Goal: Information Seeking & Learning: Check status

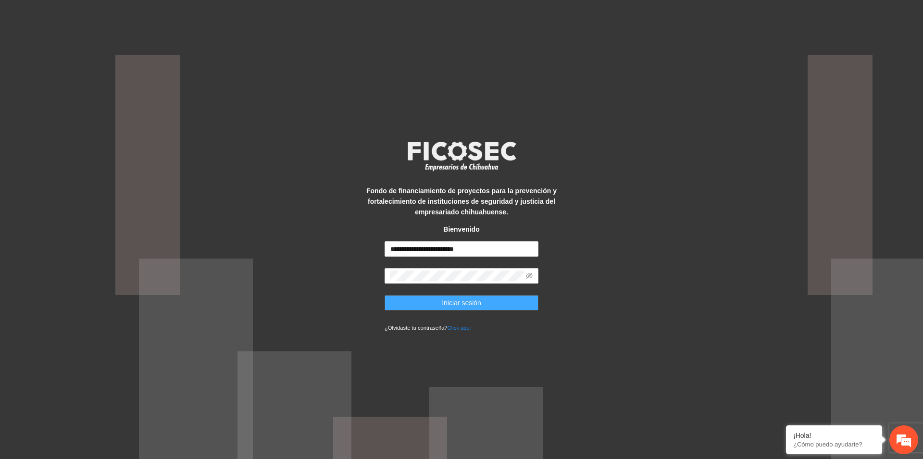
click at [445, 305] on span "Iniciar sesión" at bounding box center [461, 303] width 39 height 11
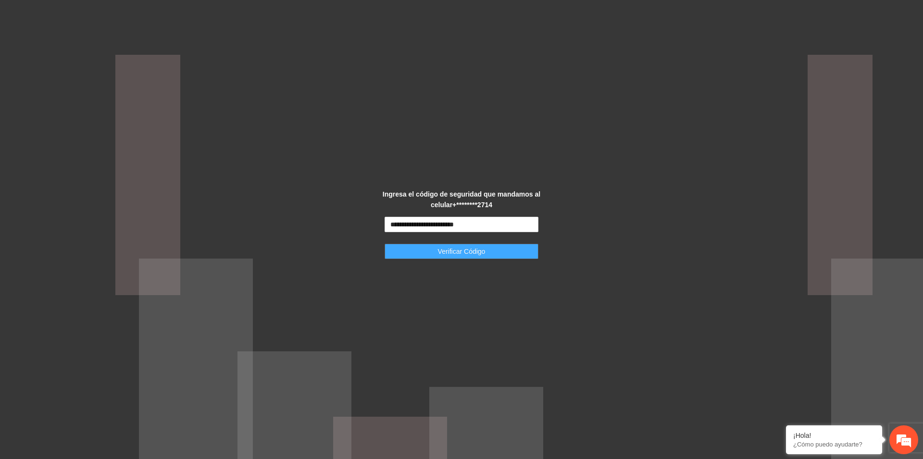
click at [459, 252] on span "Verificar Código" at bounding box center [462, 251] width 48 height 11
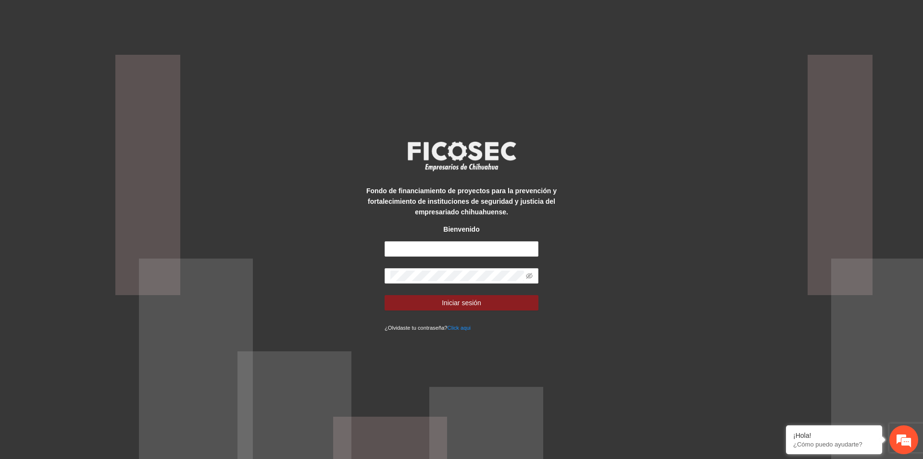
type input "**********"
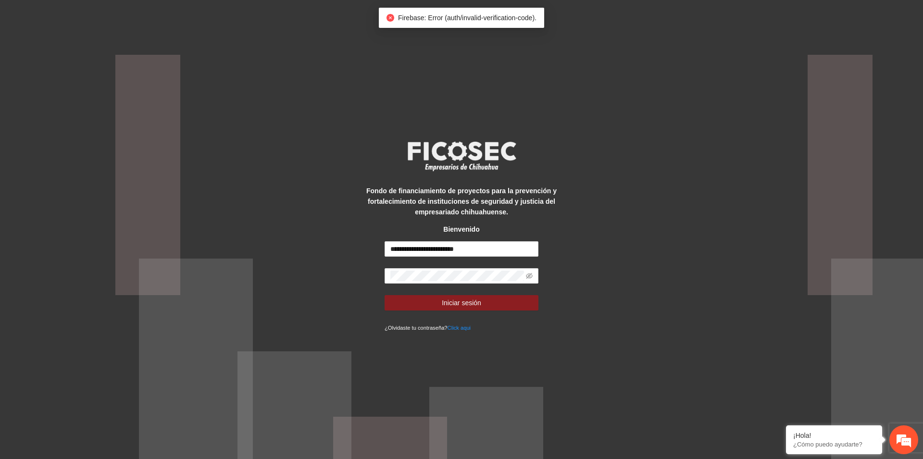
click at [436, 18] on span "Firebase: Error (auth/invalid-verification-code)." at bounding box center [467, 18] width 138 height 8
click at [473, 299] on span "Iniciar sesión" at bounding box center [461, 303] width 39 height 11
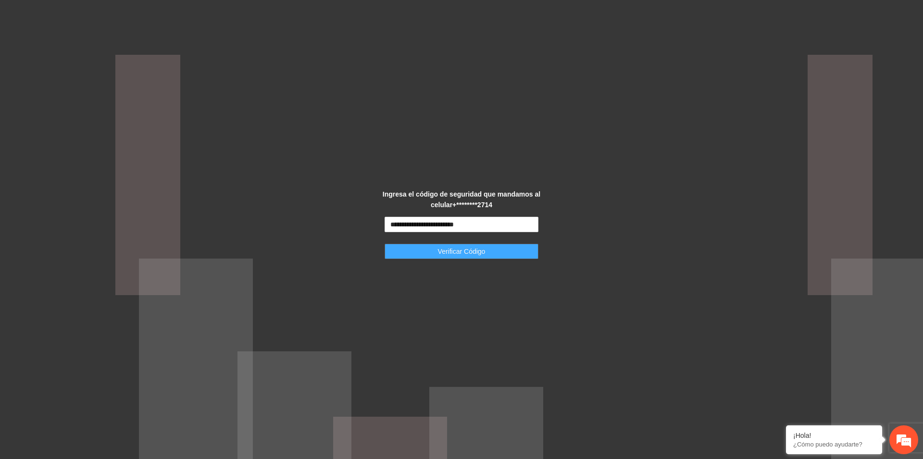
click at [473, 255] on span "Verificar Código" at bounding box center [462, 251] width 48 height 11
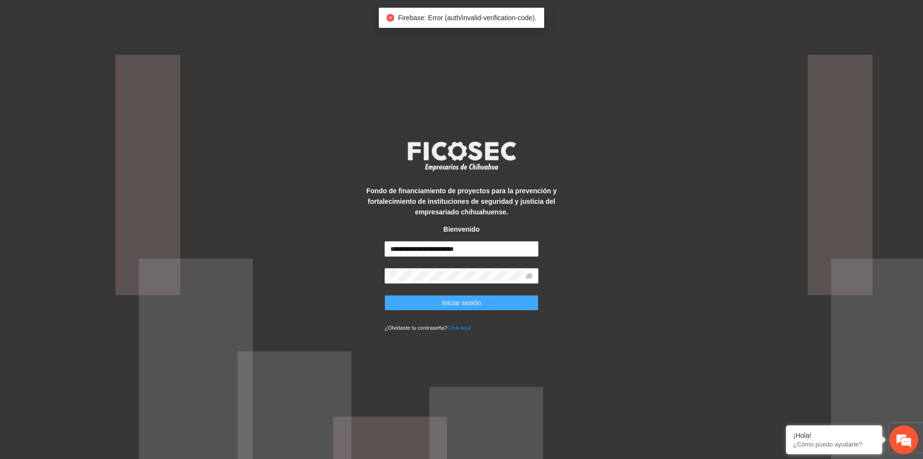
click at [468, 300] on span "Iniciar sesión" at bounding box center [461, 303] width 39 height 11
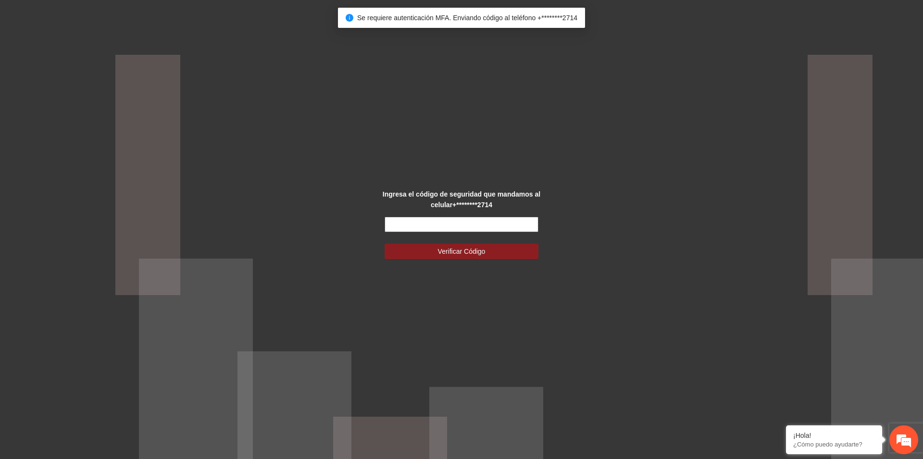
click at [465, 228] on input "text" at bounding box center [462, 224] width 154 height 15
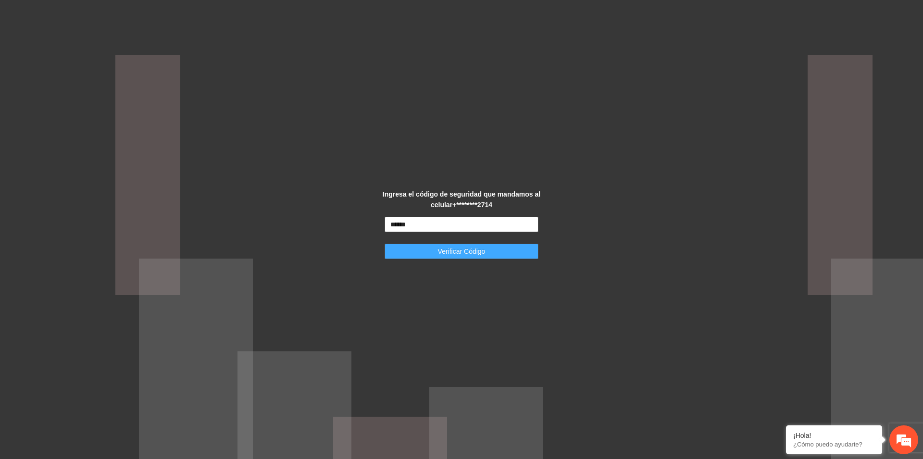
type input "******"
click at [470, 252] on span "Verificar Código" at bounding box center [462, 251] width 48 height 11
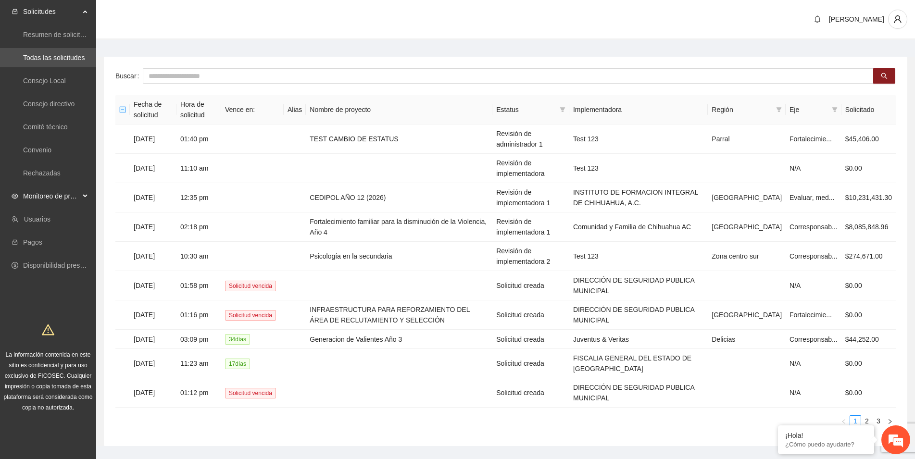
drag, startPoint x: 63, startPoint y: 194, endPoint x: 45, endPoint y: 205, distance: 21.1
click at [63, 195] on span "Monitoreo de proyectos" at bounding box center [51, 196] width 57 height 19
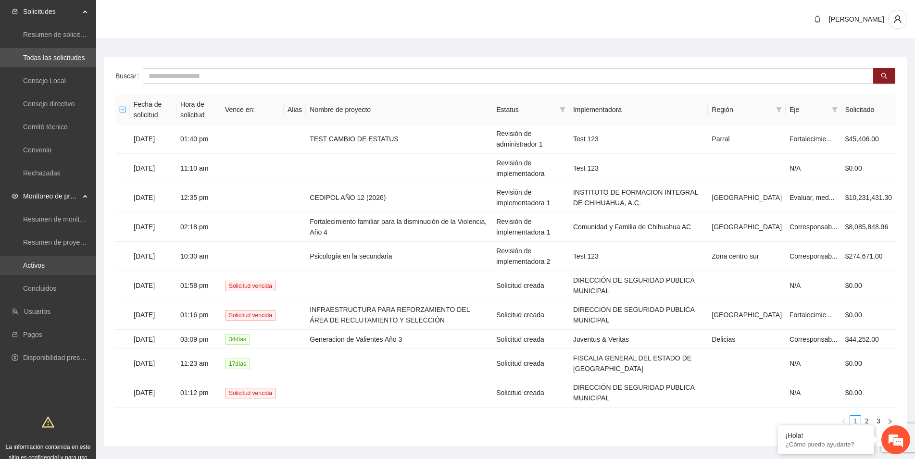
click at [41, 265] on link "Activos" at bounding box center [34, 266] width 22 height 8
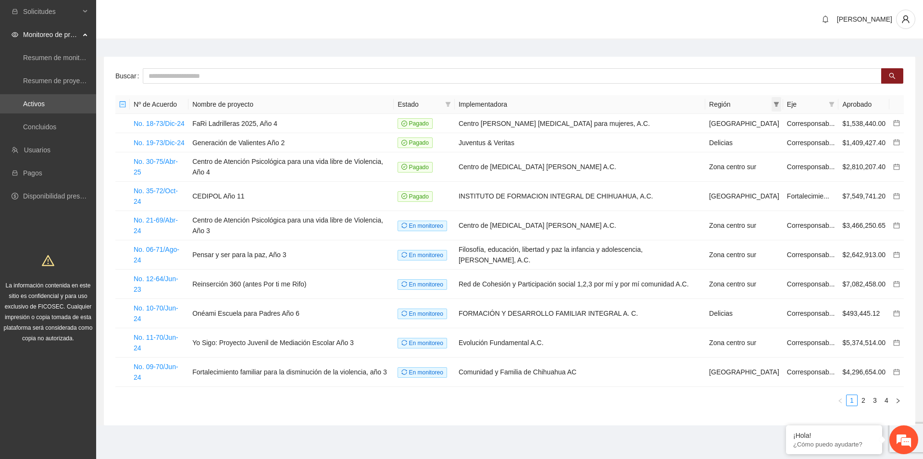
click at [775, 103] on icon "filter" at bounding box center [776, 104] width 5 height 5
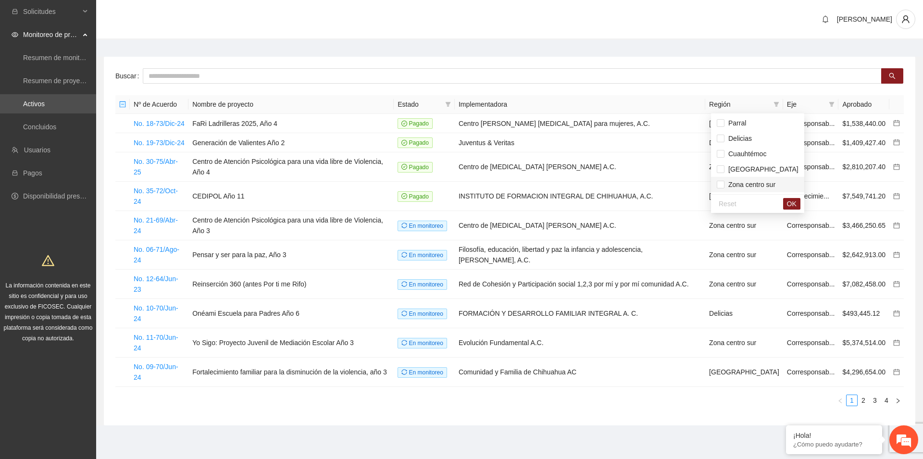
click at [726, 183] on span "Zona centro sur" at bounding box center [749, 185] width 51 height 8
click at [787, 204] on span "OK" at bounding box center [792, 204] width 10 height 11
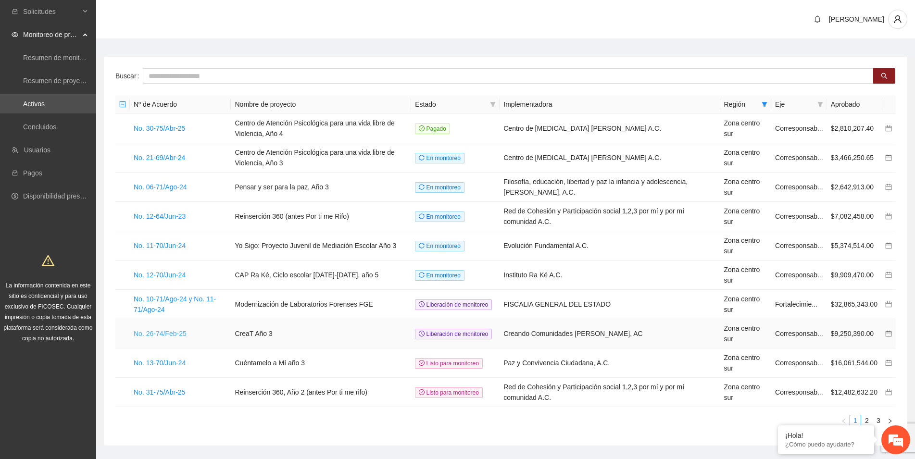
click at [164, 336] on link "No. 26-74/Feb-25" at bounding box center [160, 334] width 53 height 8
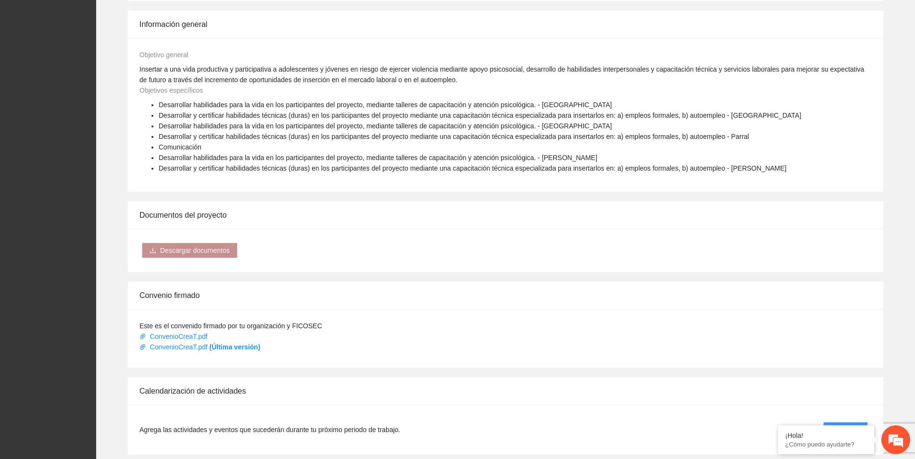
scroll to position [392, 0]
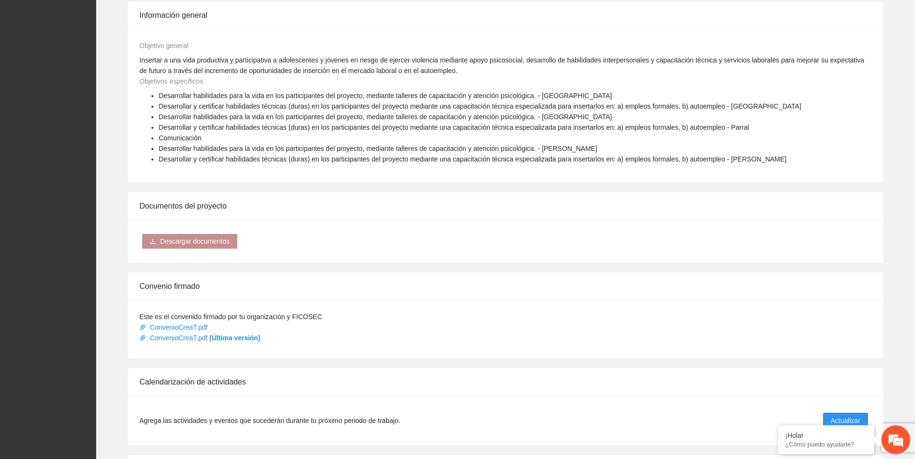
click at [842, 415] on span "Actualizar" at bounding box center [845, 420] width 29 height 11
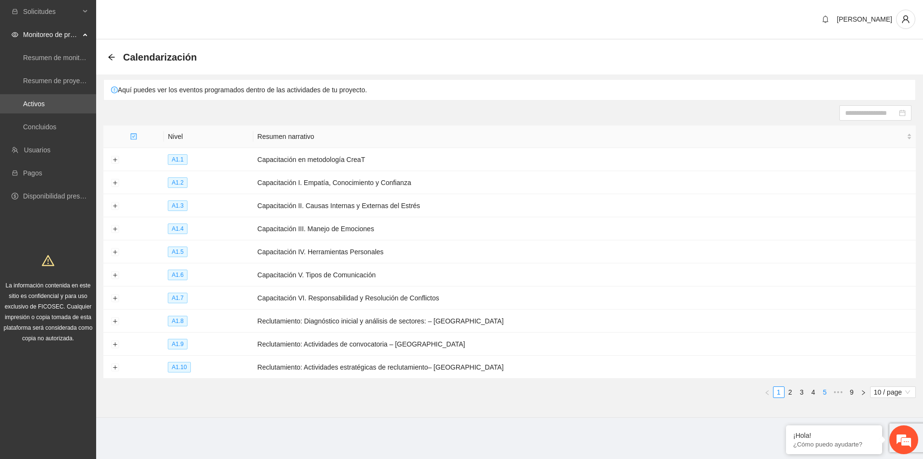
click at [822, 390] on link "5" at bounding box center [825, 392] width 11 height 11
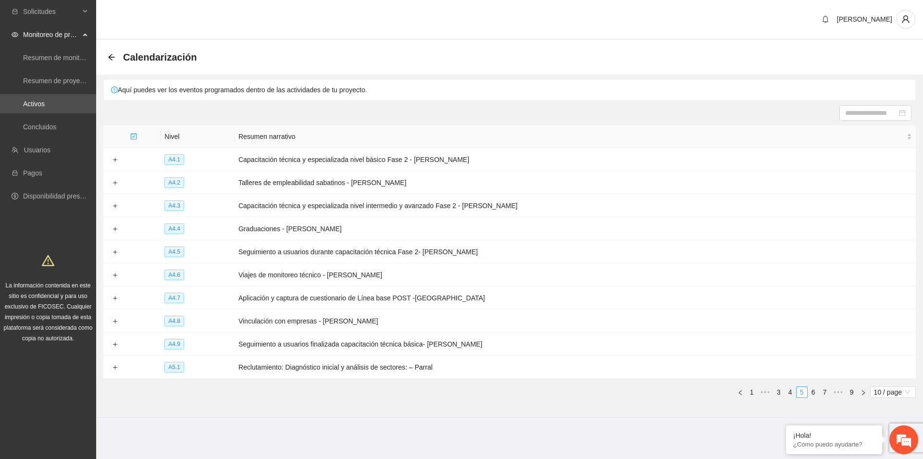
click at [822, 390] on link "7" at bounding box center [825, 392] width 11 height 11
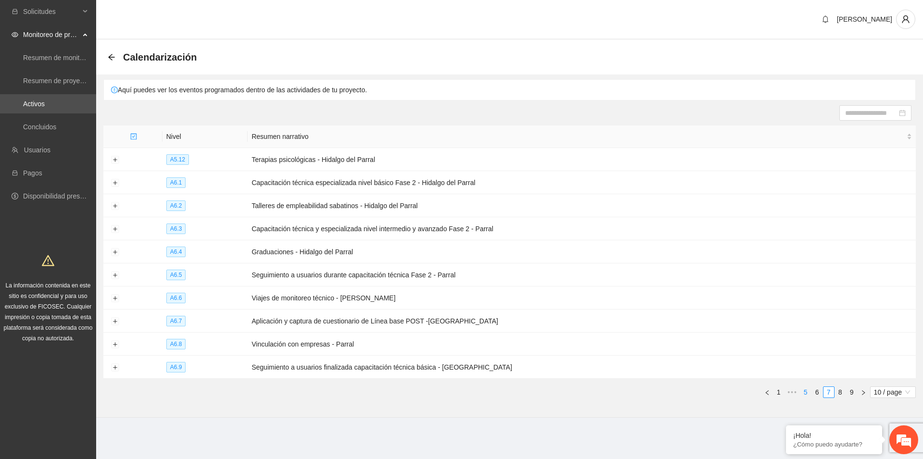
click at [822, 390] on li "6" at bounding box center [817, 393] width 12 height 12
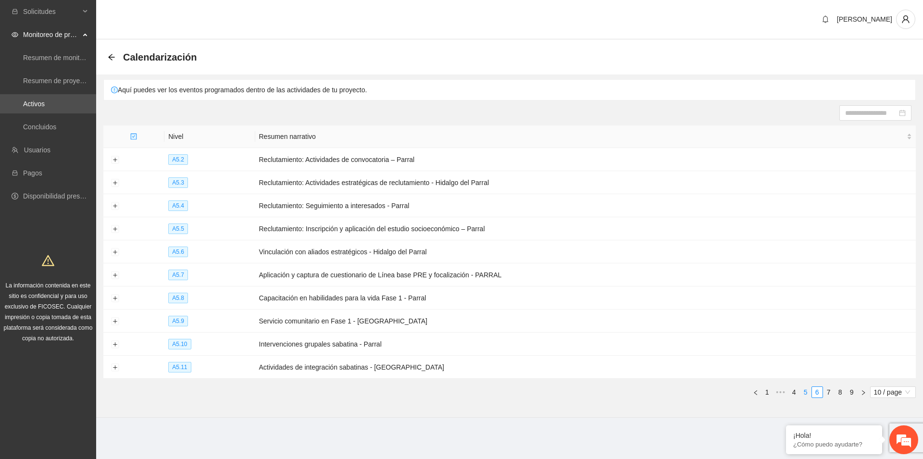
click at [822, 390] on li "6" at bounding box center [817, 393] width 12 height 12
click at [821, 391] on link "6" at bounding box center [817, 392] width 11 height 11
click at [815, 391] on link "6" at bounding box center [817, 392] width 11 height 11
click at [116, 296] on button "Expand row" at bounding box center [115, 299] width 8 height 8
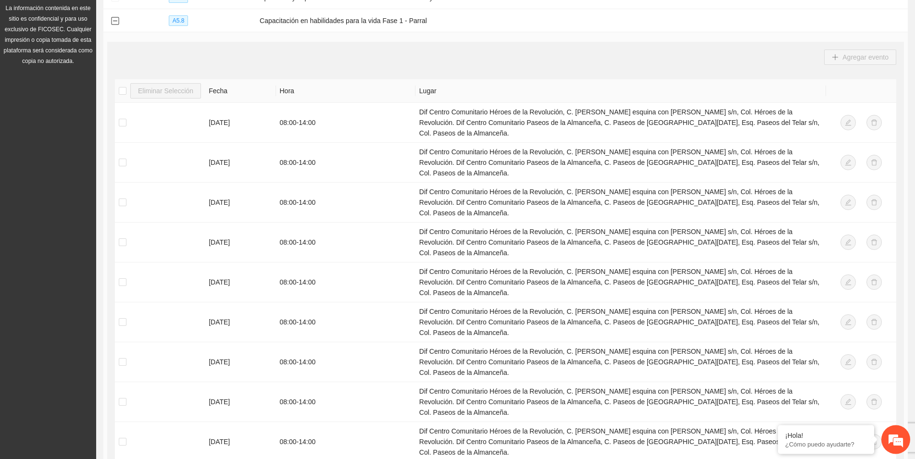
scroll to position [294, 0]
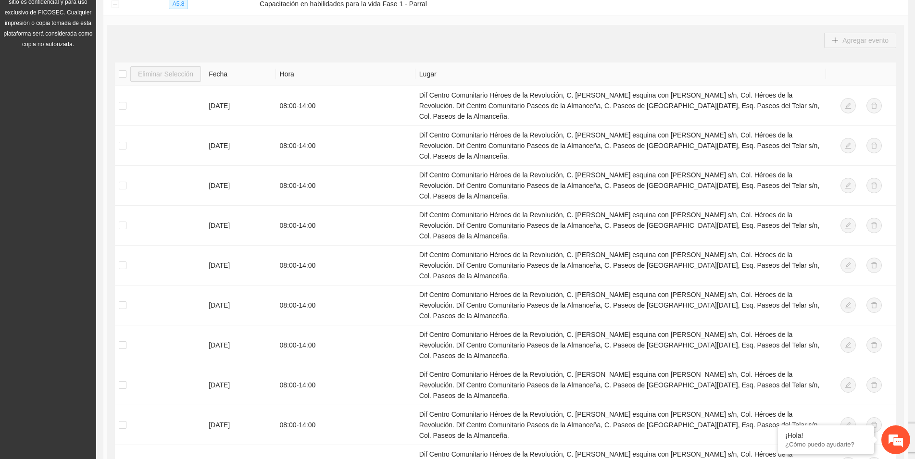
drag, startPoint x: 560, startPoint y: 299, endPoint x: 415, endPoint y: 300, distance: 144.7
click at [415, 365] on td "Dif Centro Comunitario Héroes de la Revolución, C. [PERSON_NAME] esquina con [P…" at bounding box center [620, 385] width 411 height 40
copy td "Dif Centro Comunitario Héroes de la Revolución"
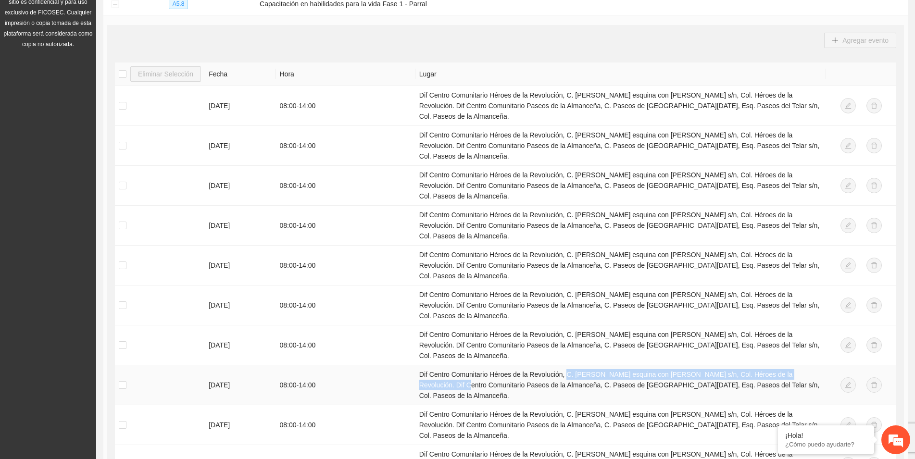
drag, startPoint x: 808, startPoint y: 299, endPoint x: 564, endPoint y: 300, distance: 243.3
click at [564, 365] on td "Dif Centro Comunitario Héroes de la Revolución, C. [PERSON_NAME] esquina con [P…" at bounding box center [620, 385] width 411 height 40
copy td "C. [PERSON_NAME] esquina con [PERSON_NAME] s/n, Col. Héroes de la Revolución"
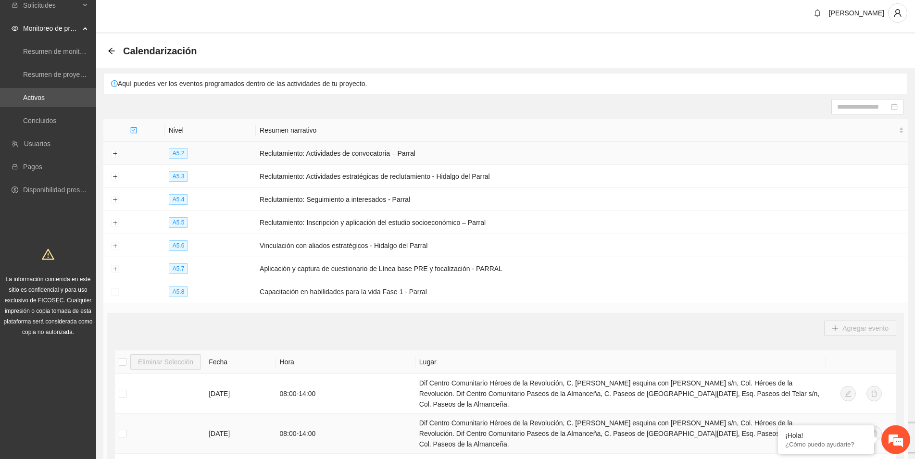
scroll to position [0, 0]
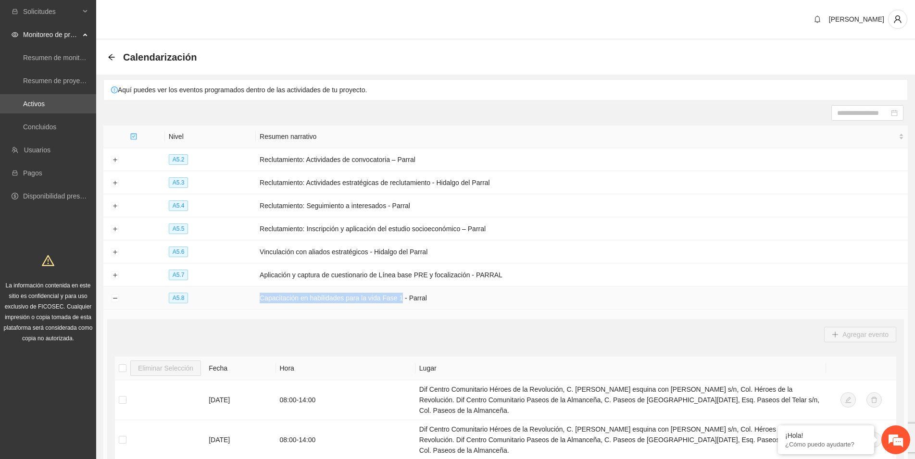
drag, startPoint x: 400, startPoint y: 296, endPoint x: 263, endPoint y: 301, distance: 137.1
click at [263, 301] on td "Capacitación en habilidades para la vida Fase 1 - Parral" at bounding box center [582, 298] width 652 height 23
copy td "Capacitación en habilidades para la vida Fase 1"
click at [110, 57] on icon "arrow-left" at bounding box center [112, 57] width 8 height 8
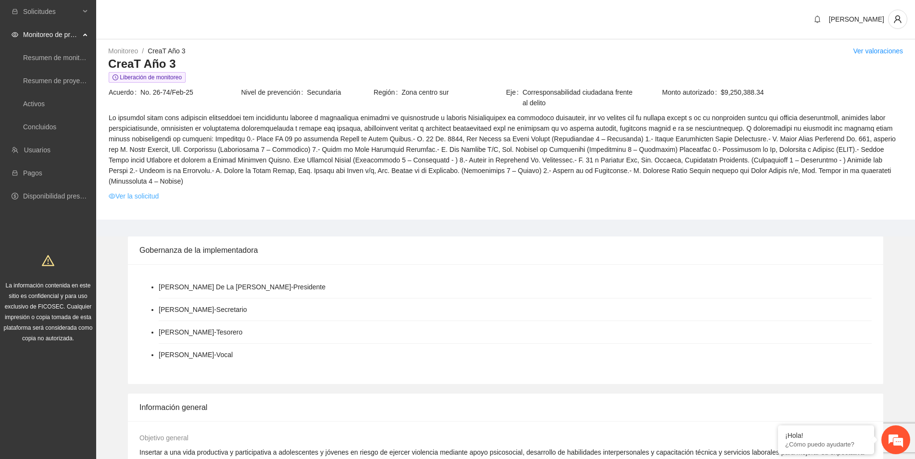
click at [139, 191] on link "Ver la solicitud" at bounding box center [134, 196] width 50 height 11
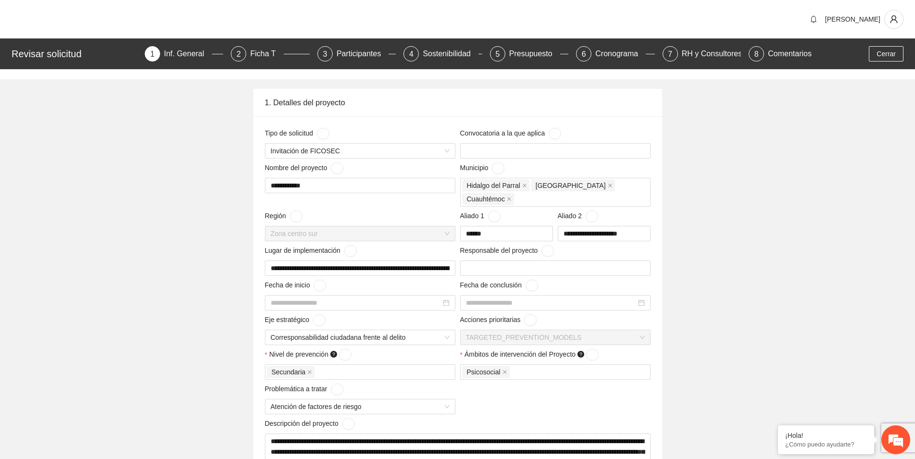
type input "**********"
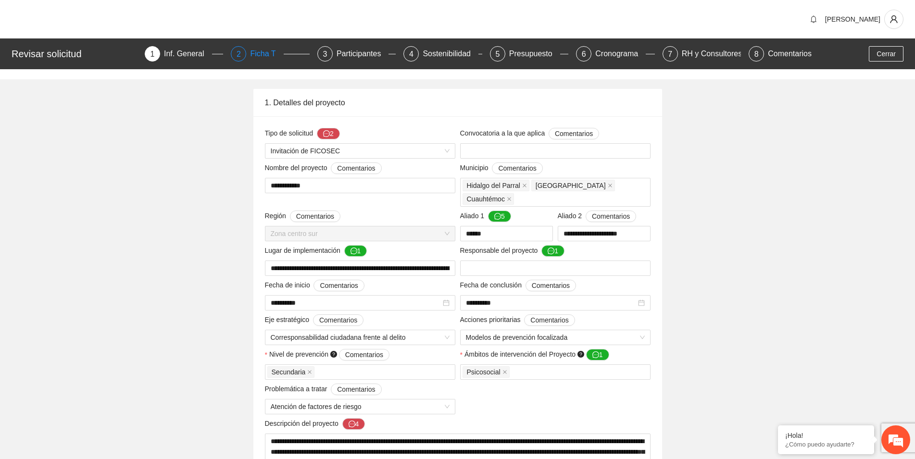
click at [259, 56] on div "Ficha T" at bounding box center [266, 53] width 33 height 15
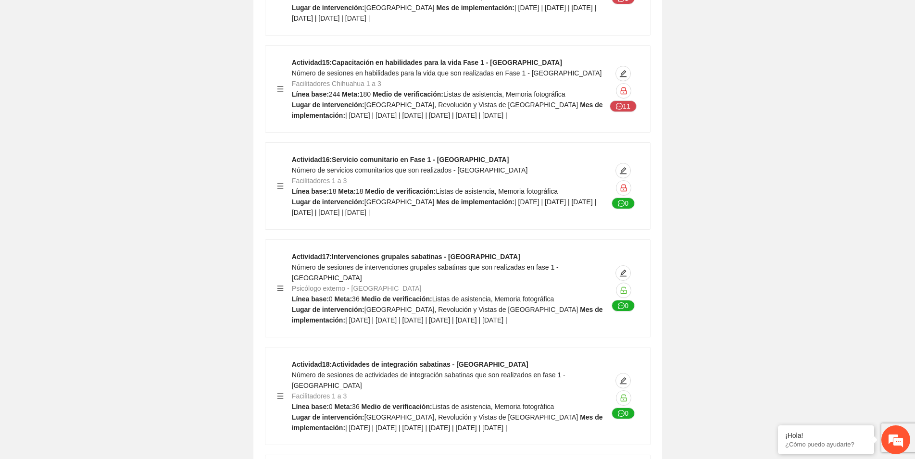
scroll to position [2991, 0]
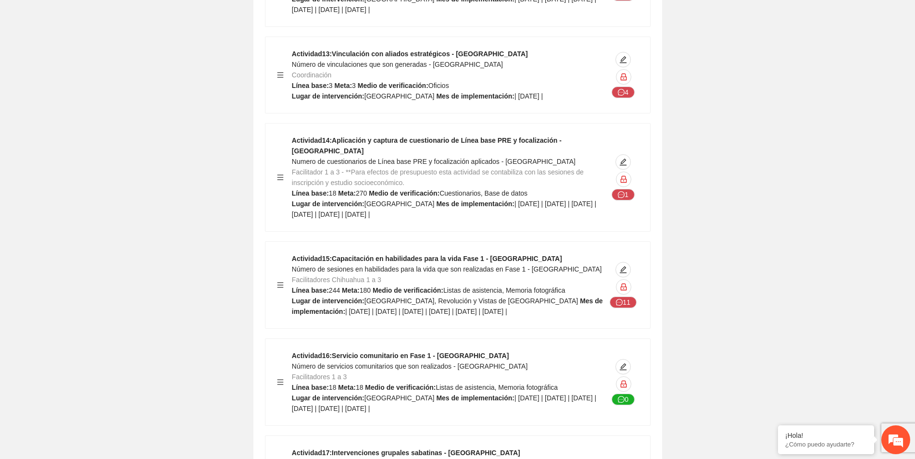
click at [282, 282] on icon "menu" at bounding box center [280, 285] width 7 height 7
click at [370, 253] on div "Actividad 15 : Capacitación en habilidades para la vida Fase 1 - Chihuahua Núme…" at bounding box center [450, 284] width 316 height 63
click at [621, 299] on icon "message" at bounding box center [619, 302] width 7 height 7
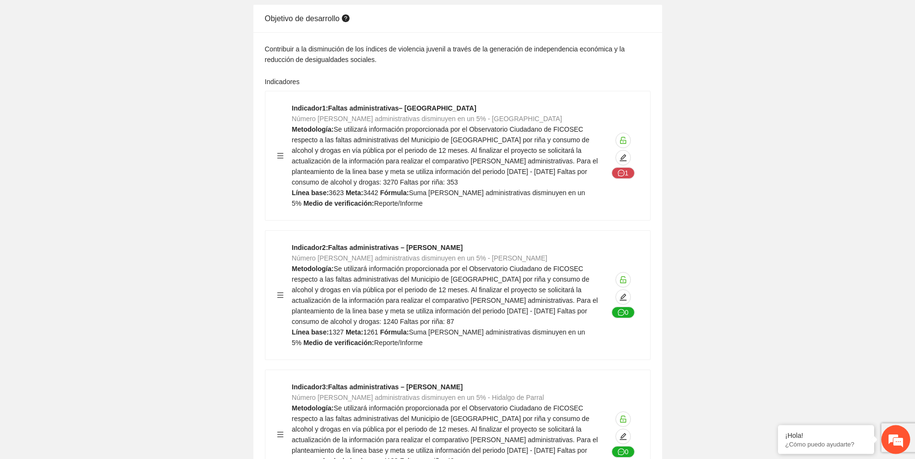
scroll to position [0, 0]
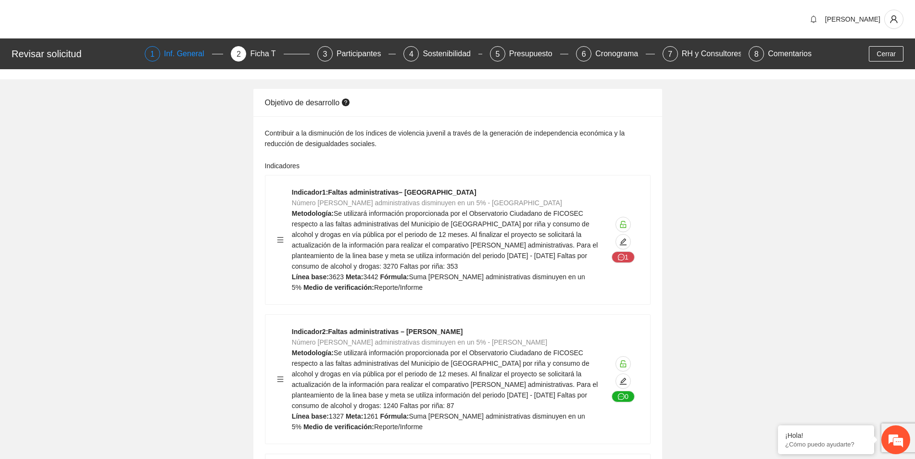
click at [193, 57] on div "Inf. General" at bounding box center [188, 53] width 48 height 15
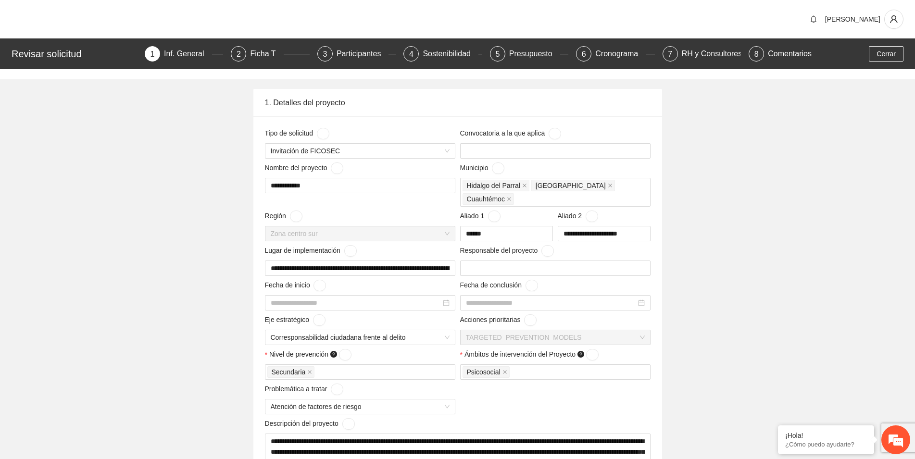
type input "**********"
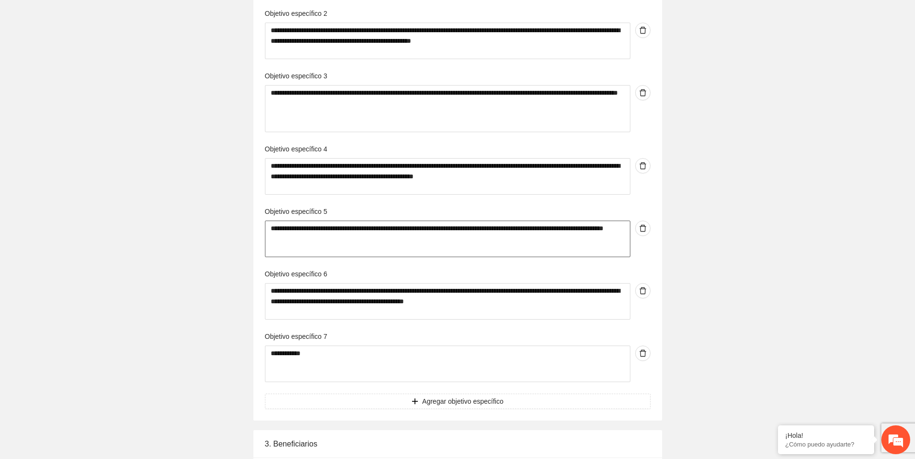
scroll to position [2010, 0]
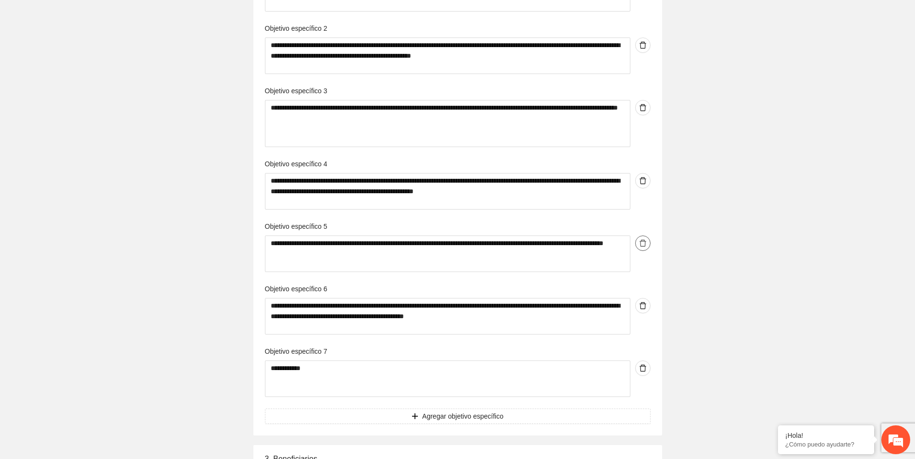
click at [641, 236] on button "button" at bounding box center [642, 243] width 15 height 15
click at [650, 200] on span "Cancelar" at bounding box center [662, 199] width 27 height 11
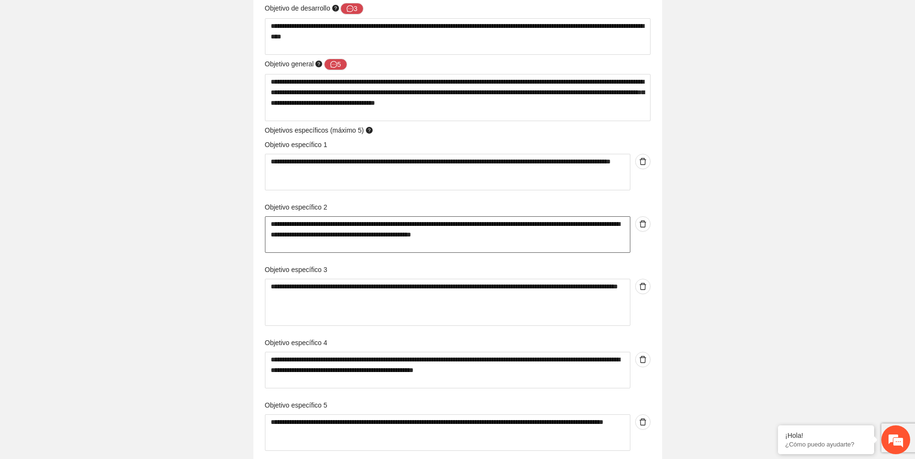
scroll to position [1814, 0]
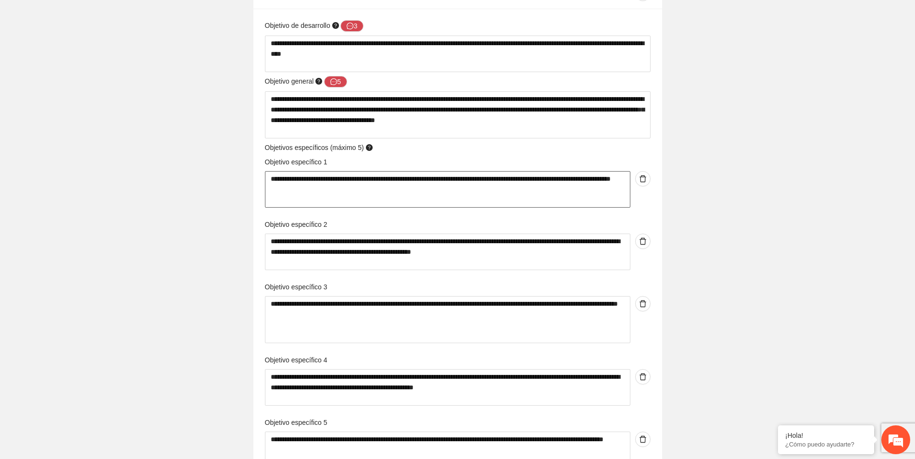
drag, startPoint x: 303, startPoint y: 177, endPoint x: 270, endPoint y: 165, distance: 34.8
click at [270, 171] on textarea "**********" at bounding box center [447, 189] width 365 height 37
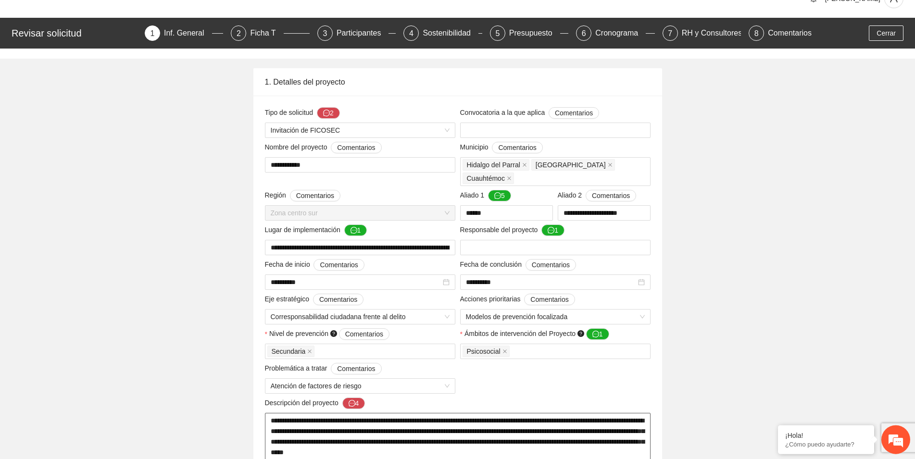
scroll to position [0, 0]
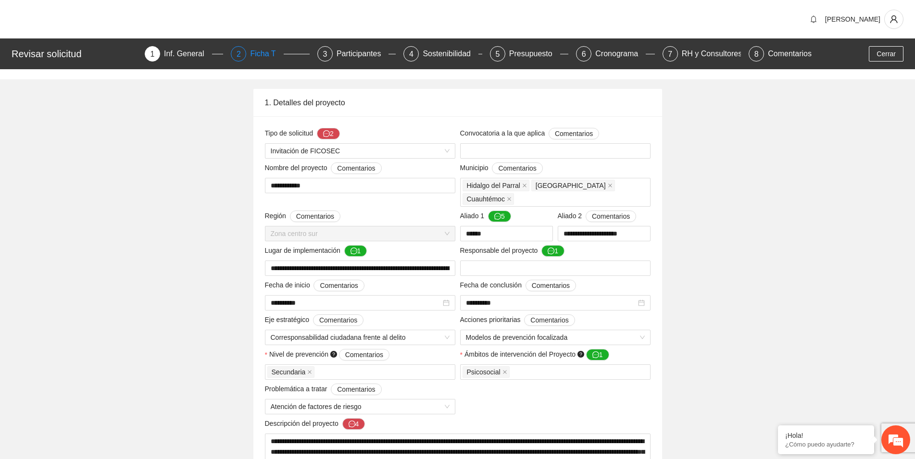
click at [266, 54] on div "Ficha T" at bounding box center [266, 53] width 33 height 15
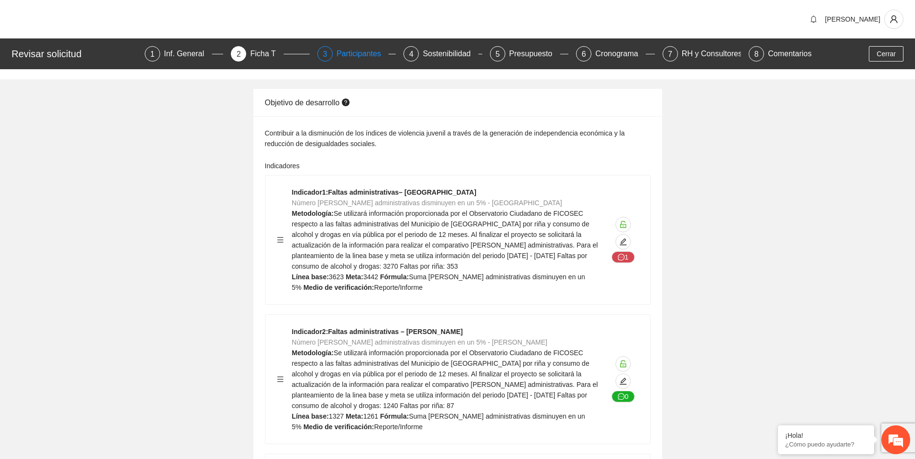
click at [352, 55] on div "Participantes" at bounding box center [363, 53] width 52 height 15
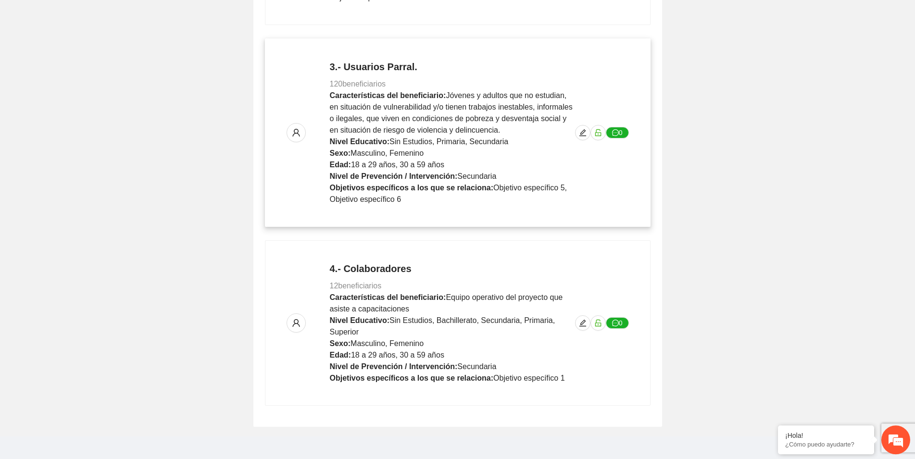
scroll to position [550, 0]
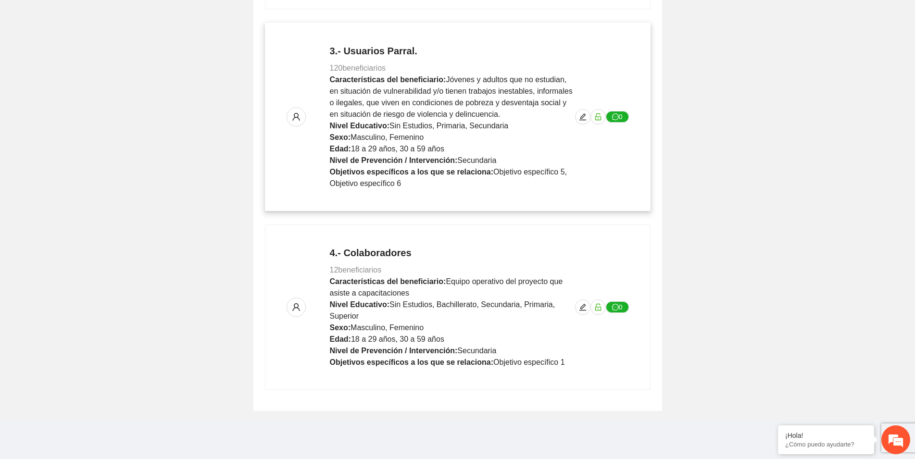
click at [412, 70] on p "3.- Usuarios Parral. 120 beneficiarios Características del beneficiario: Jóvene…" at bounding box center [452, 116] width 245 height 145
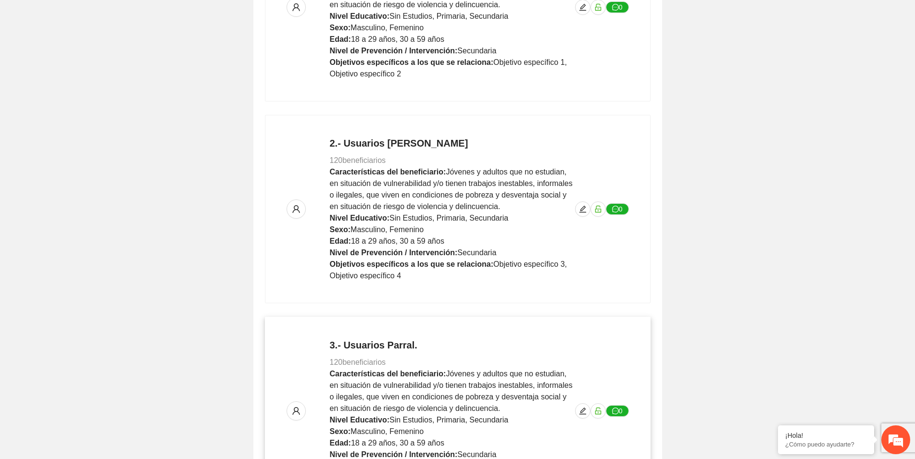
scroll to position [0, 0]
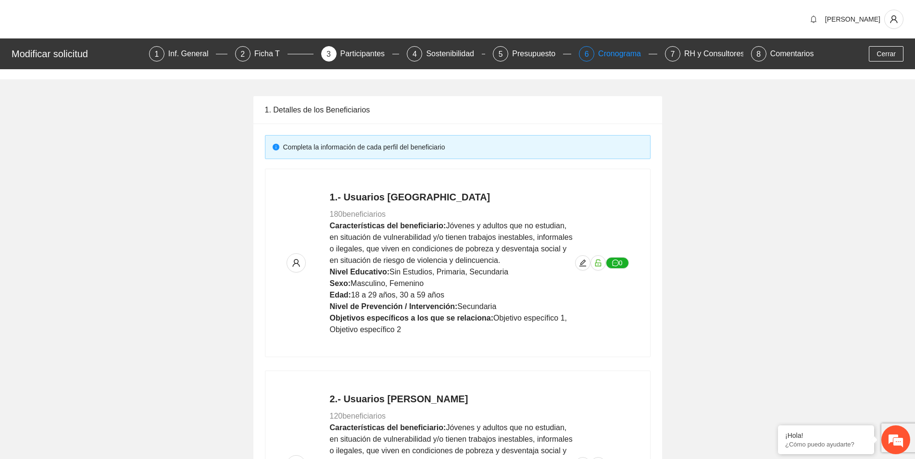
click at [612, 55] on div "Cronograma" at bounding box center [623, 53] width 50 height 15
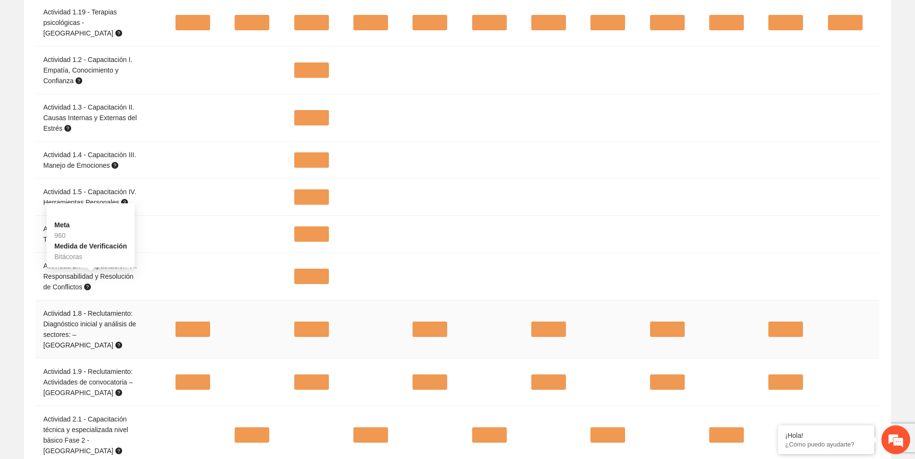
scroll to position [981, 0]
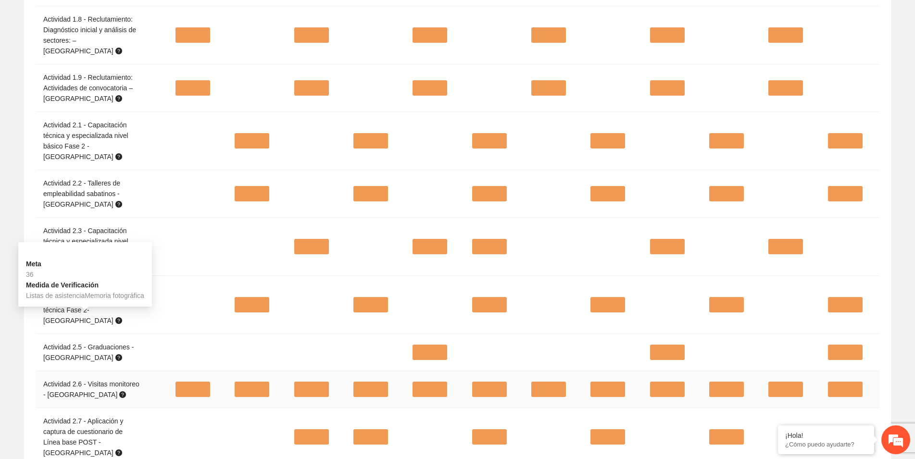
click at [119, 391] on icon "question-circle" at bounding box center [122, 394] width 7 height 7
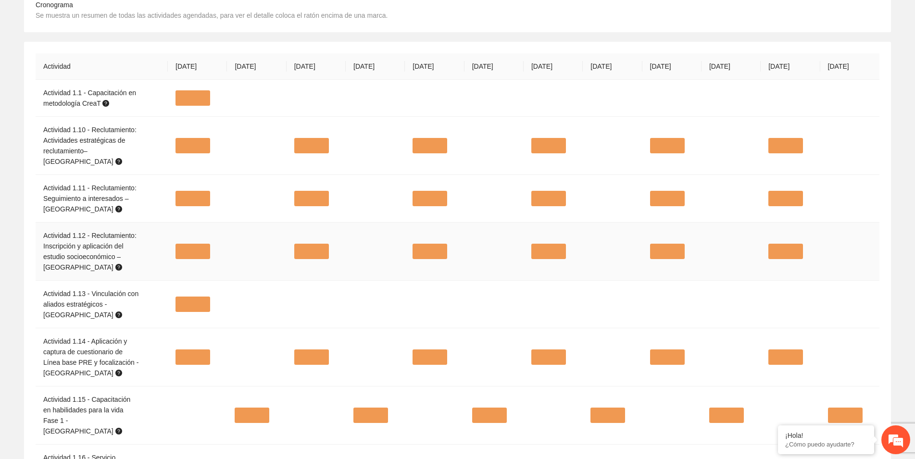
scroll to position [0, 0]
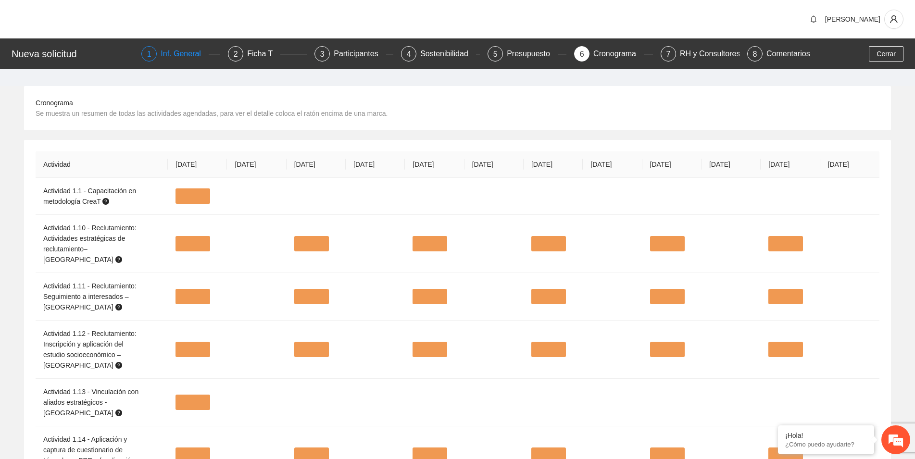
click at [186, 53] on div "Inf. General" at bounding box center [185, 53] width 48 height 15
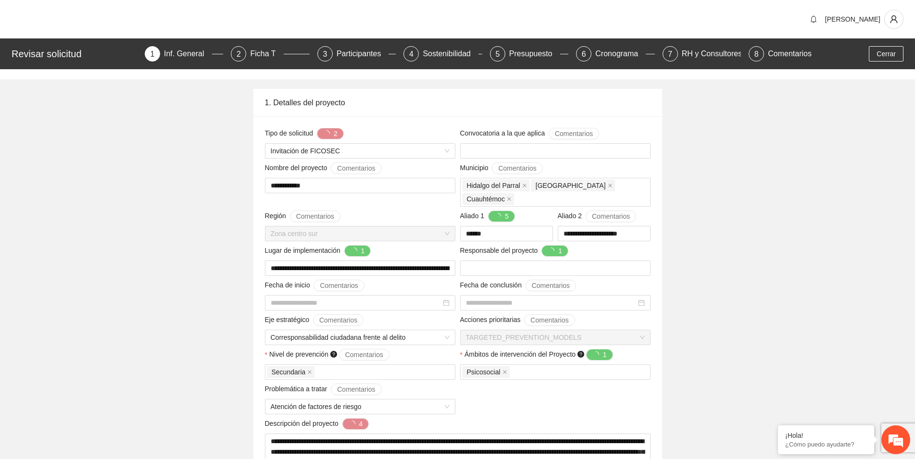
type input "**********"
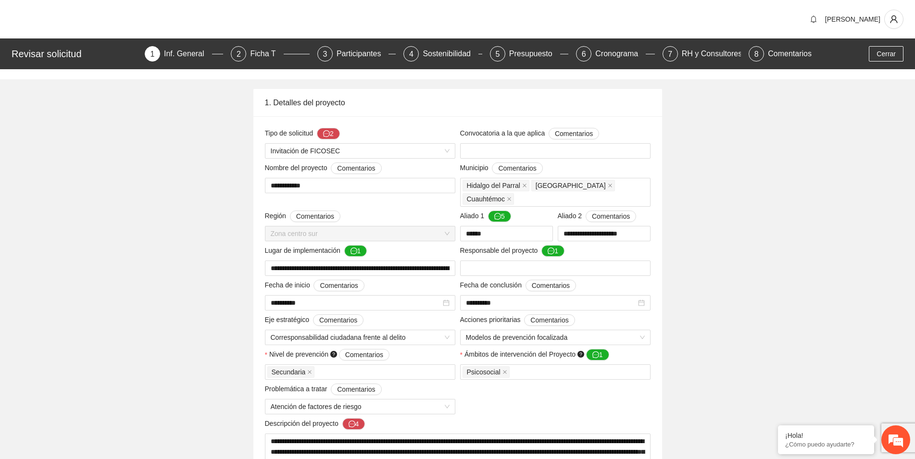
click at [180, 56] on div "Inf. General" at bounding box center [188, 53] width 48 height 15
click at [157, 55] on div "1" at bounding box center [152, 53] width 15 height 15
click at [176, 56] on div "Inf. General" at bounding box center [188, 53] width 48 height 15
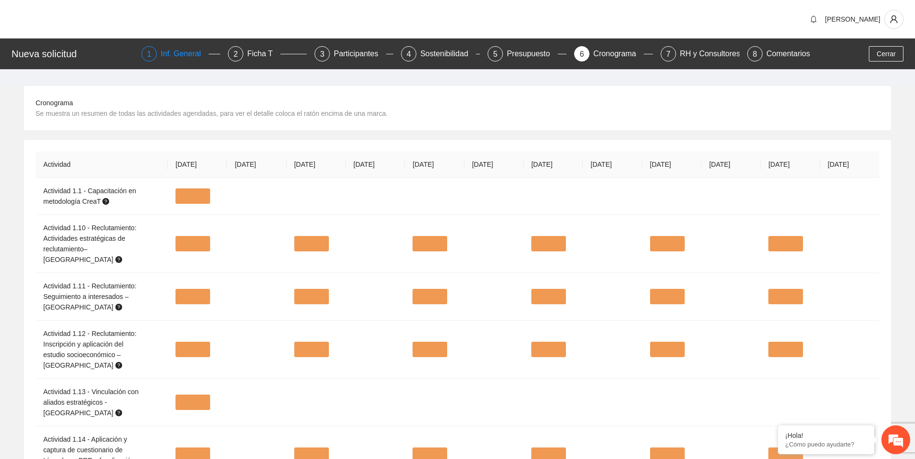
click at [185, 57] on div "Inf. General" at bounding box center [185, 53] width 48 height 15
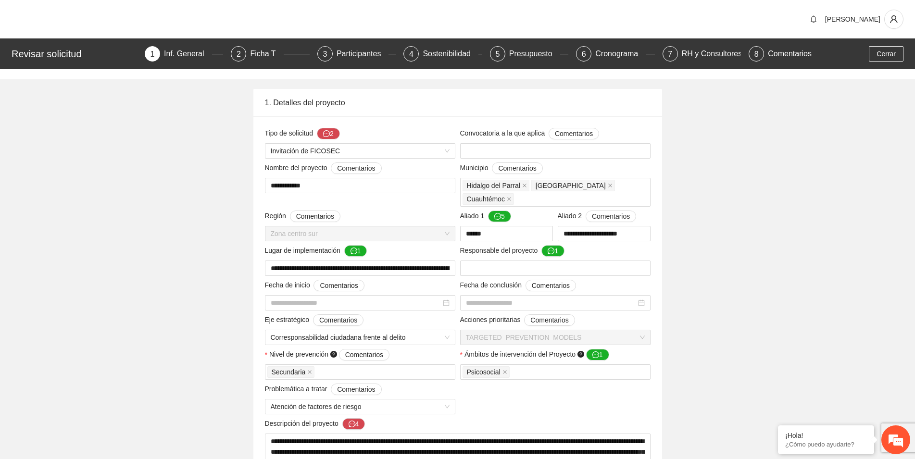
type input "**********"
click at [269, 52] on div "Ficha T" at bounding box center [266, 53] width 33 height 15
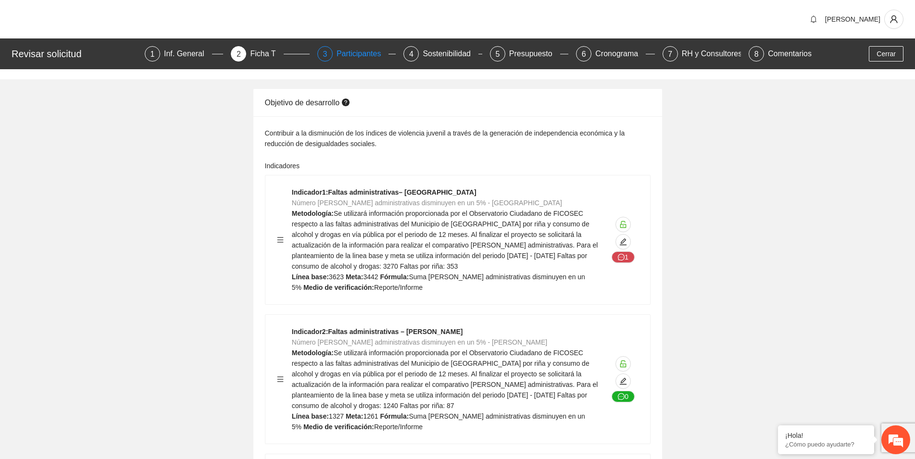
click at [361, 52] on div "Participantes" at bounding box center [363, 53] width 52 height 15
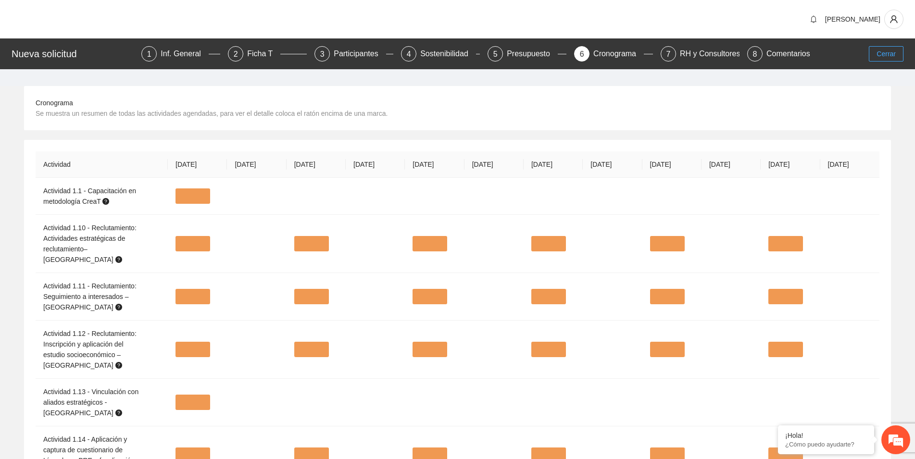
click at [886, 58] on span "Cerrar" at bounding box center [885, 54] width 19 height 11
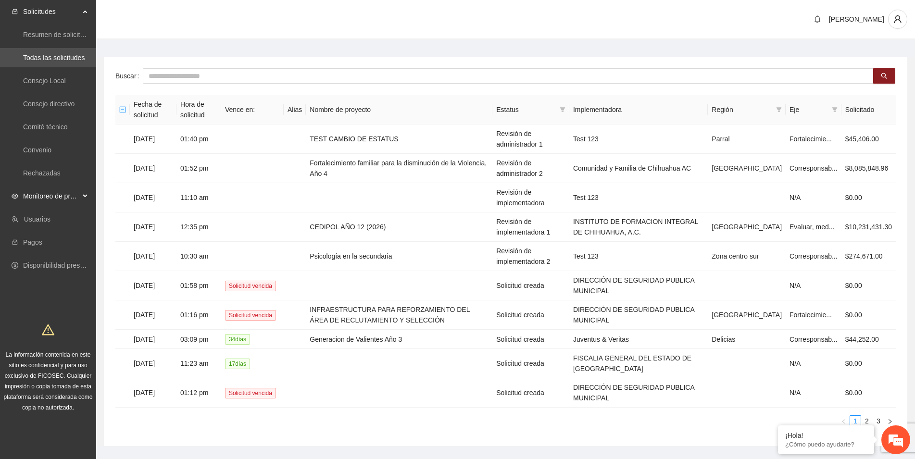
click at [50, 194] on span "Monitoreo de proyectos" at bounding box center [51, 196] width 57 height 19
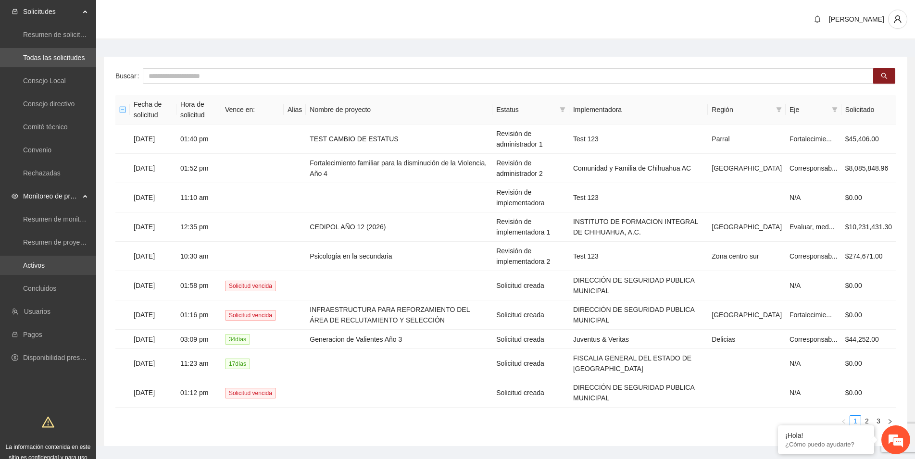
click at [40, 262] on link "Activos" at bounding box center [34, 266] width 22 height 8
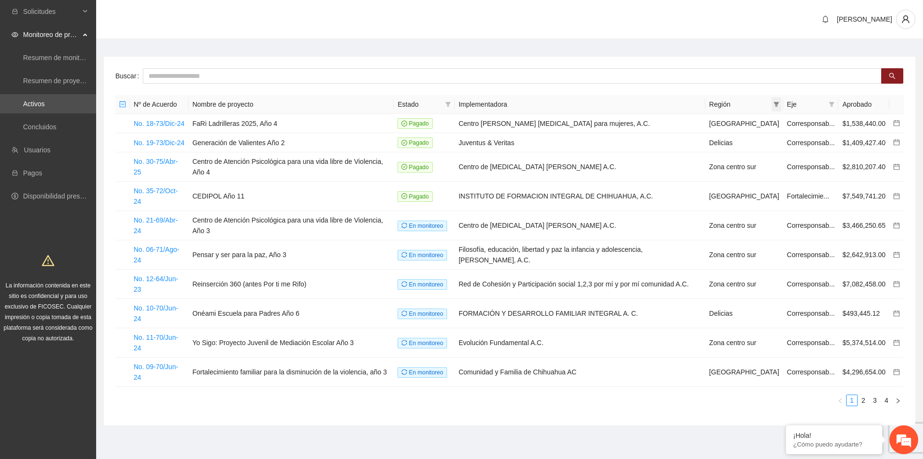
click at [774, 104] on icon "filter" at bounding box center [777, 104] width 6 height 6
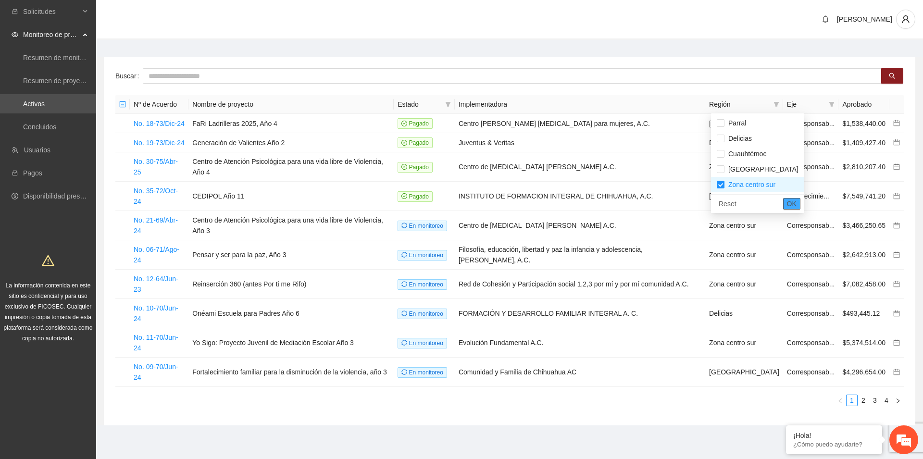
click at [787, 203] on span "OK" at bounding box center [792, 204] width 10 height 11
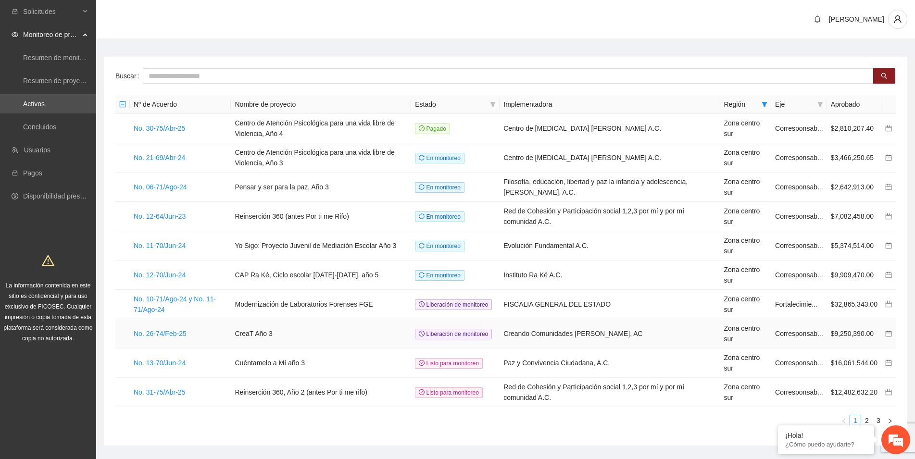
click at [621, 332] on td "Creando Comunidades [PERSON_NAME], AC" at bounding box center [609, 333] width 220 height 29
drag, startPoint x: 622, startPoint y: 334, endPoint x: 522, endPoint y: 332, distance: 100.5
click at [522, 332] on td "Creando Comunidades [PERSON_NAME], AC" at bounding box center [609, 333] width 220 height 29
copy td "Creando Comunidades [PERSON_NAME], AC"
